Goal: Check status: Check status

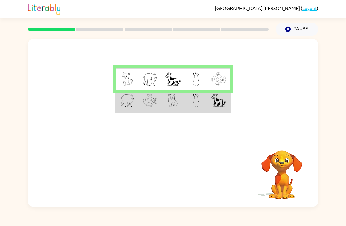
click at [141, 99] on td at bounding box center [150, 101] width 23 height 22
click at [123, 103] on img at bounding box center [127, 101] width 14 height 14
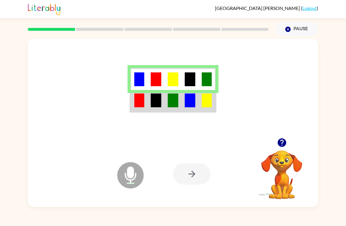
click at [137, 104] on img at bounding box center [139, 101] width 10 height 14
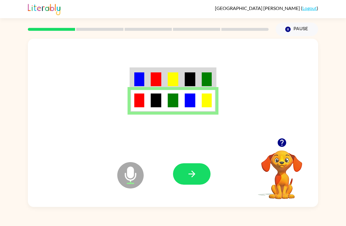
click at [187, 170] on icon "button" at bounding box center [192, 174] width 10 height 10
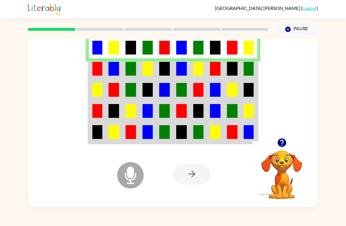
click at [99, 65] on img at bounding box center [97, 69] width 10 height 14
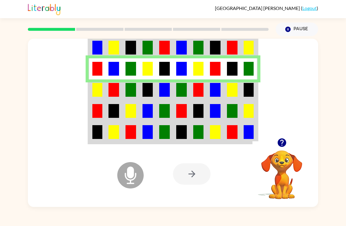
click at [95, 86] on img at bounding box center [97, 90] width 10 height 14
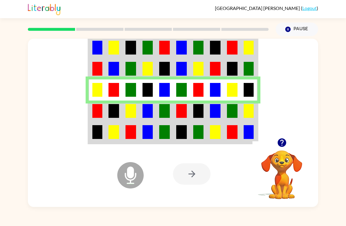
click at [104, 108] on td at bounding box center [97, 111] width 17 height 21
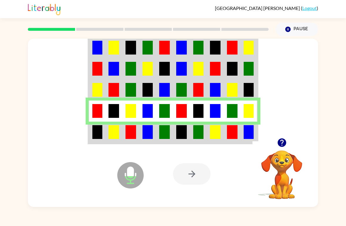
click at [98, 131] on img at bounding box center [97, 132] width 10 height 14
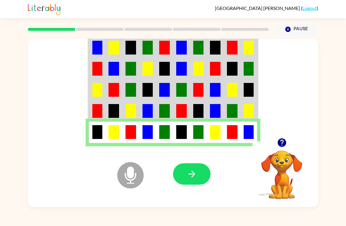
click at [189, 172] on icon "button" at bounding box center [192, 174] width 10 height 10
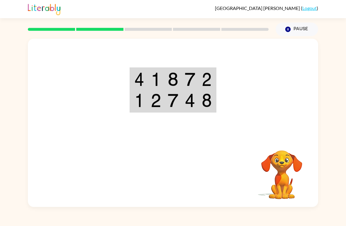
click at [147, 60] on div at bounding box center [173, 88] width 290 height 99
click at [154, 73] on img at bounding box center [156, 79] width 11 height 14
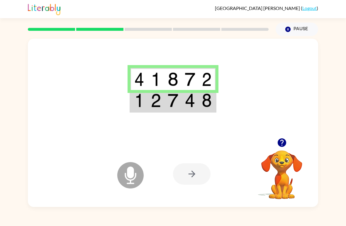
click at [157, 100] on img at bounding box center [156, 101] width 11 height 14
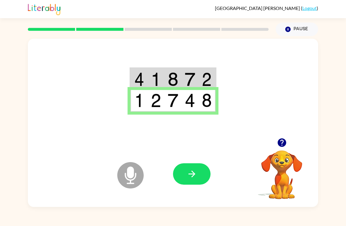
click at [188, 176] on icon "button" at bounding box center [192, 174] width 10 height 10
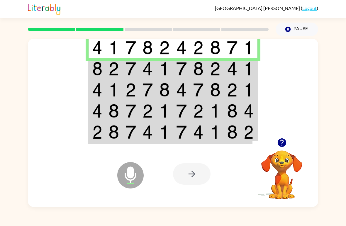
click at [104, 70] on td at bounding box center [97, 68] width 17 height 21
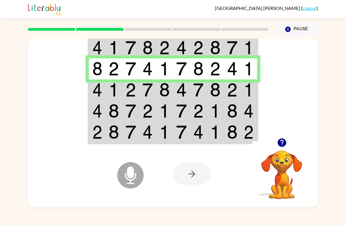
click at [103, 85] on td at bounding box center [97, 89] width 17 height 21
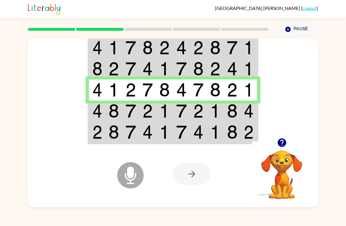
click at [98, 110] on img at bounding box center [97, 111] width 10 height 14
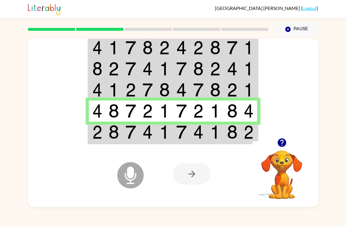
click at [108, 132] on td at bounding box center [113, 133] width 17 height 22
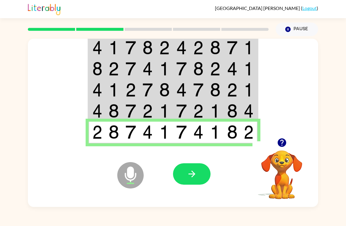
click at [189, 177] on icon "button" at bounding box center [192, 174] width 10 height 10
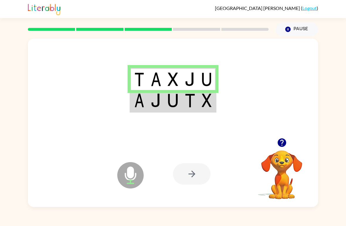
click at [143, 96] on img at bounding box center [139, 101] width 10 height 14
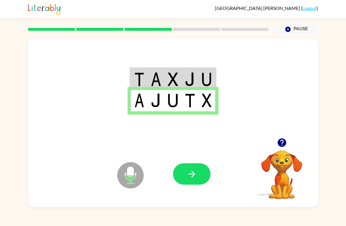
click at [189, 172] on icon "button" at bounding box center [192, 174] width 10 height 10
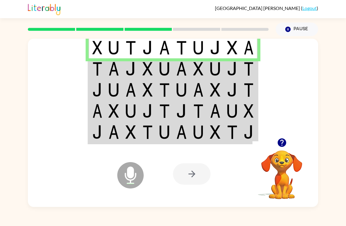
click at [108, 67] on td at bounding box center [113, 68] width 17 height 21
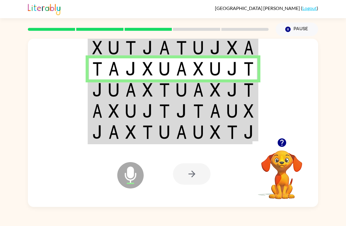
click at [105, 87] on td at bounding box center [97, 89] width 17 height 21
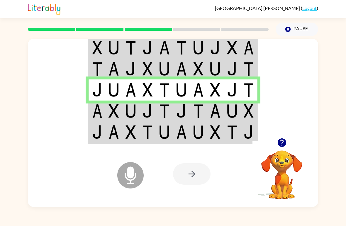
click at [100, 113] on img at bounding box center [97, 111] width 10 height 14
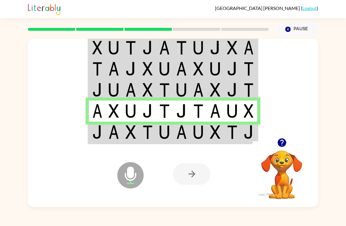
click at [99, 132] on img at bounding box center [97, 132] width 10 height 14
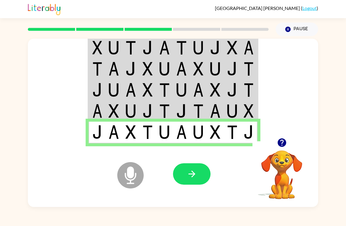
click at [189, 169] on button "button" at bounding box center [192, 173] width 38 height 21
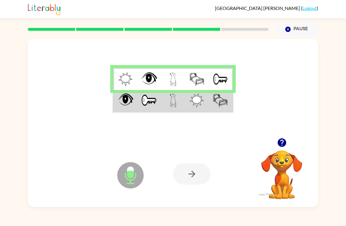
click at [129, 102] on img at bounding box center [125, 101] width 15 height 14
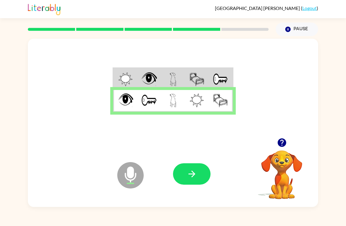
click at [194, 175] on icon "button" at bounding box center [191, 174] width 7 height 7
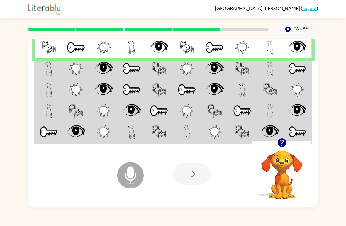
click at [52, 67] on img at bounding box center [48, 69] width 7 height 14
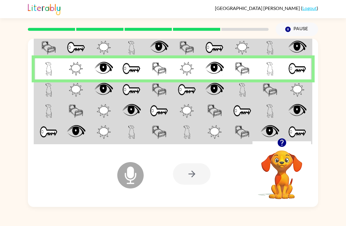
click at [50, 89] on img at bounding box center [48, 90] width 7 height 14
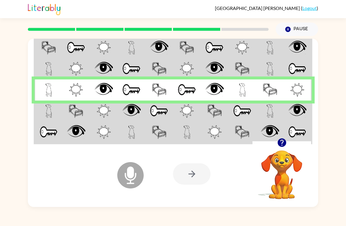
click at [47, 110] on img at bounding box center [48, 111] width 7 height 14
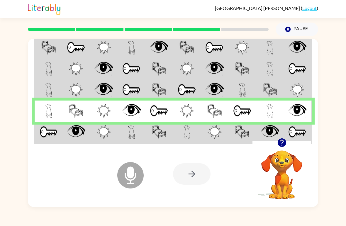
click at [48, 132] on img at bounding box center [49, 132] width 18 height 14
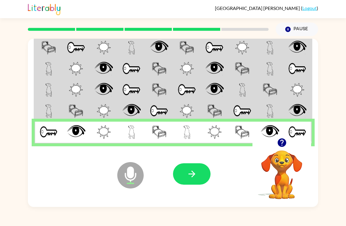
click at [191, 172] on icon "button" at bounding box center [192, 174] width 10 height 10
